Goal: Information Seeking & Learning: Learn about a topic

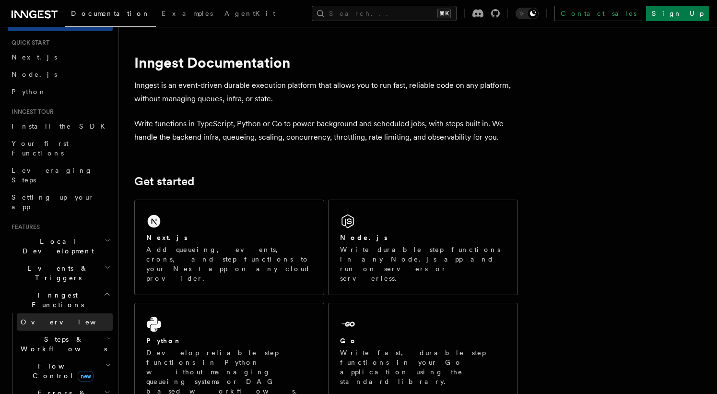
scroll to position [21, 0]
click at [50, 334] on span "Steps & Workflows" at bounding box center [62, 343] width 90 height 19
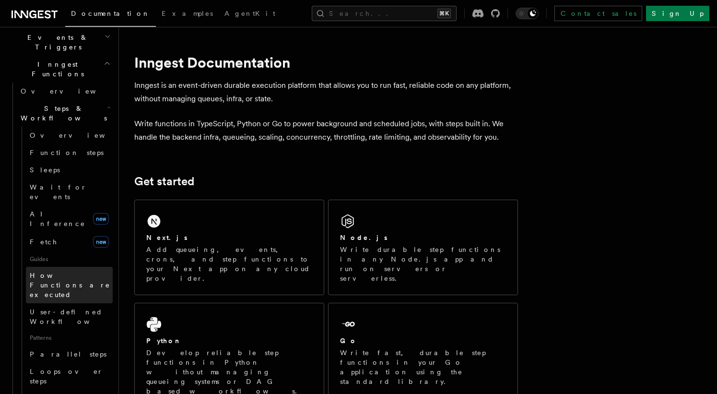
scroll to position [276, 0]
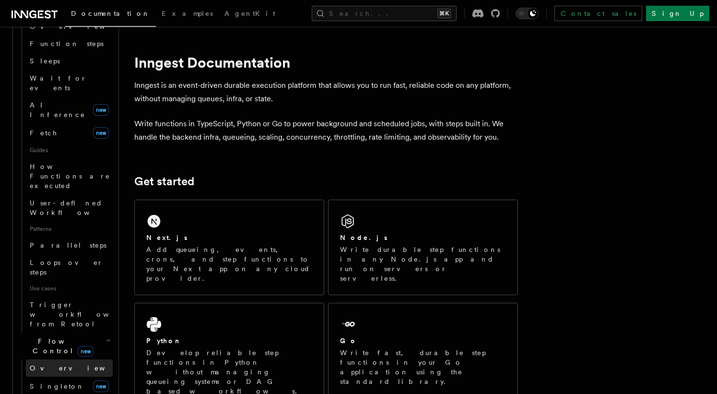
scroll to position [393, 0]
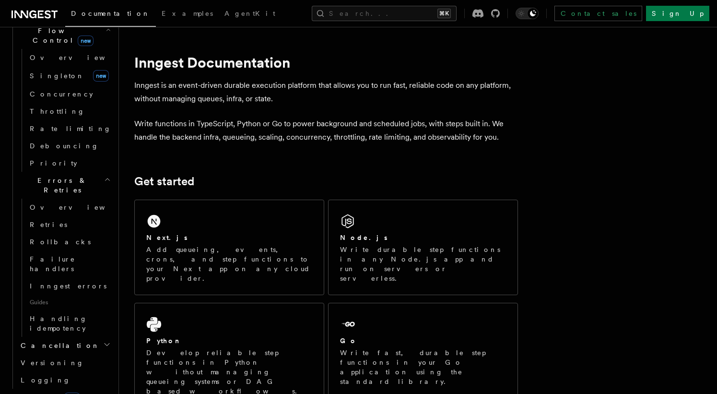
scroll to position [676, 0]
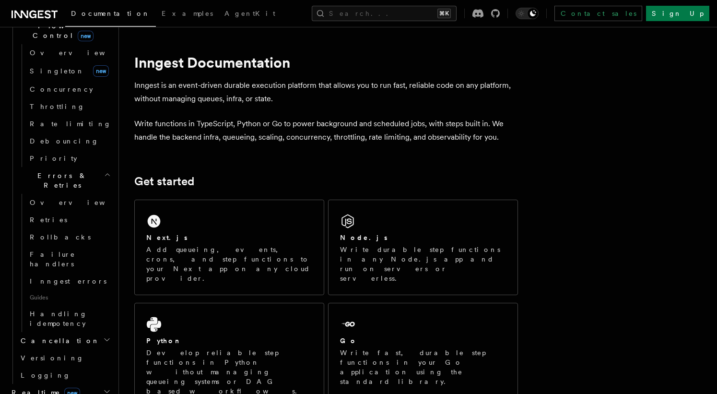
click at [103, 388] on icon "button" at bounding box center [107, 392] width 8 height 8
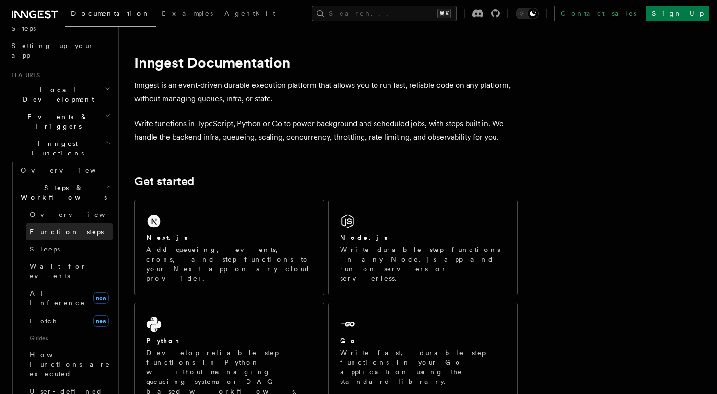
scroll to position [170, 0]
click at [87, 110] on h2 "Events & Triggers" at bounding box center [60, 123] width 105 height 27
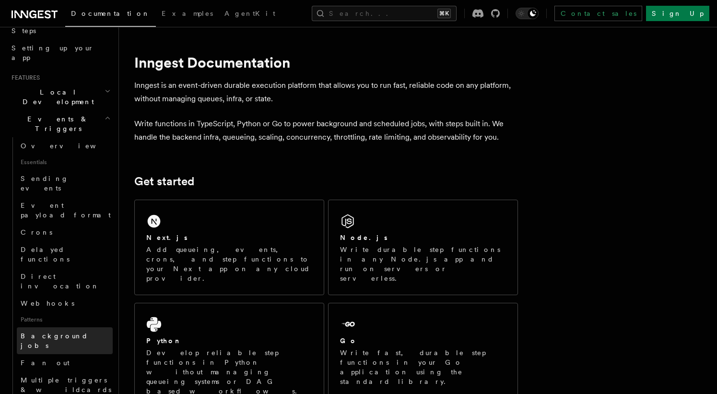
click at [44, 332] on span "Background jobs" at bounding box center [55, 340] width 68 height 17
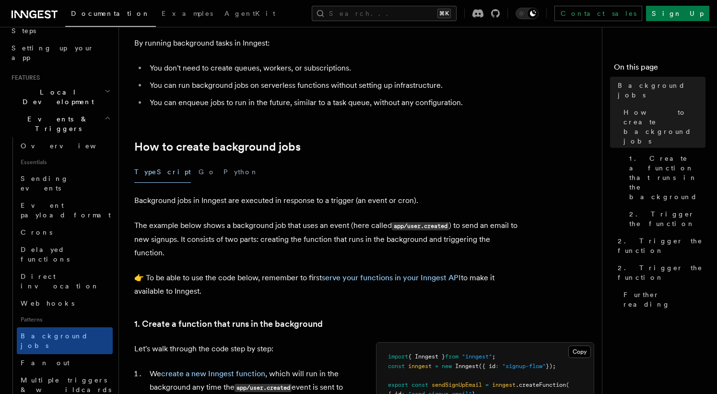
scroll to position [78, 0]
